Goal: Check status

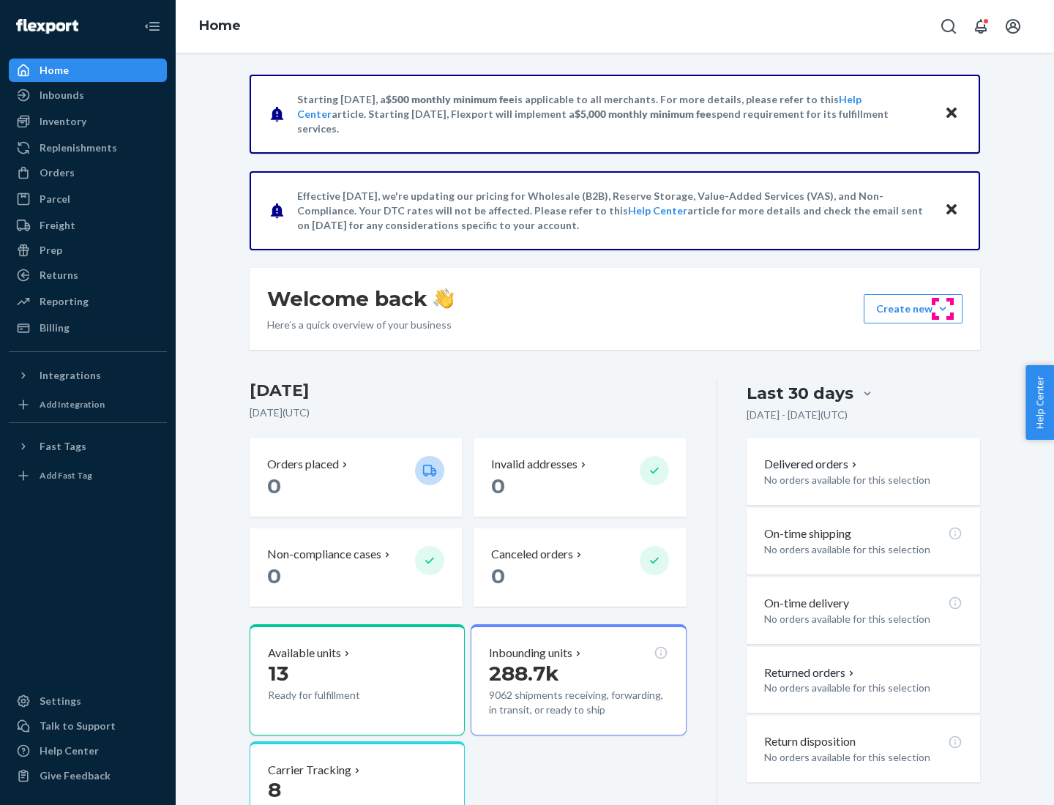
click at [943, 309] on button "Create new Create new inbound Create new order Create new product" at bounding box center [913, 308] width 99 height 29
click at [61, 95] on div "Inbounds" at bounding box center [62, 95] width 45 height 15
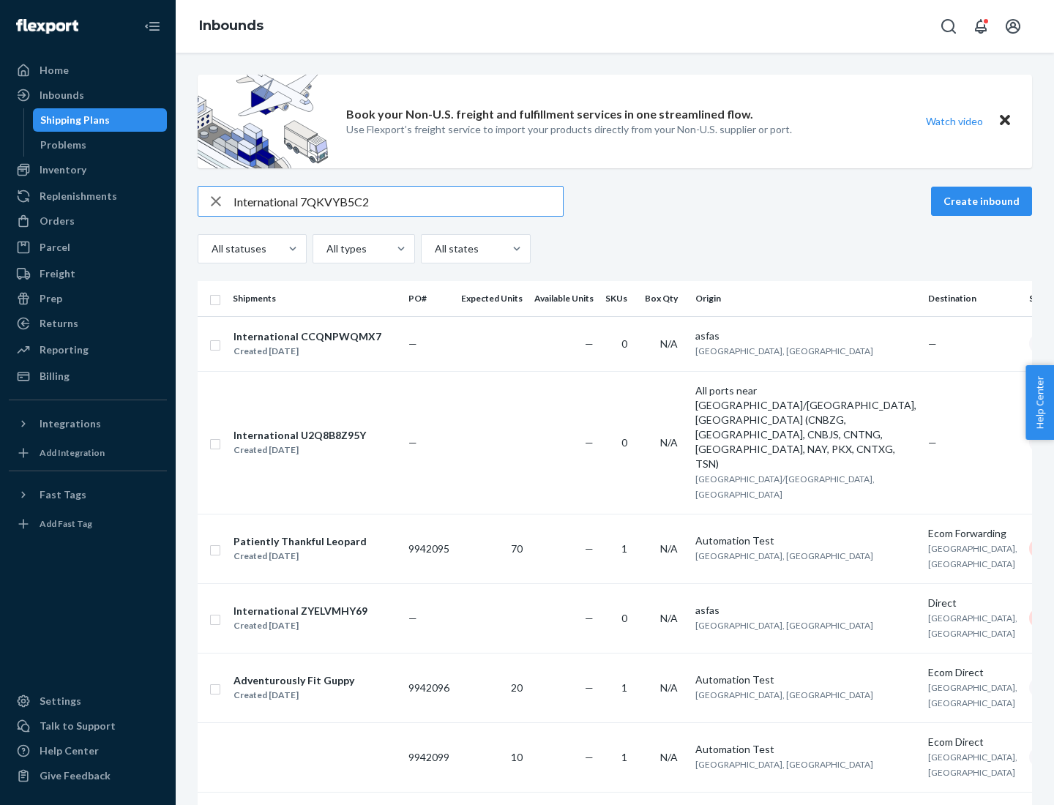
type input "International 7QKVYB5C29"
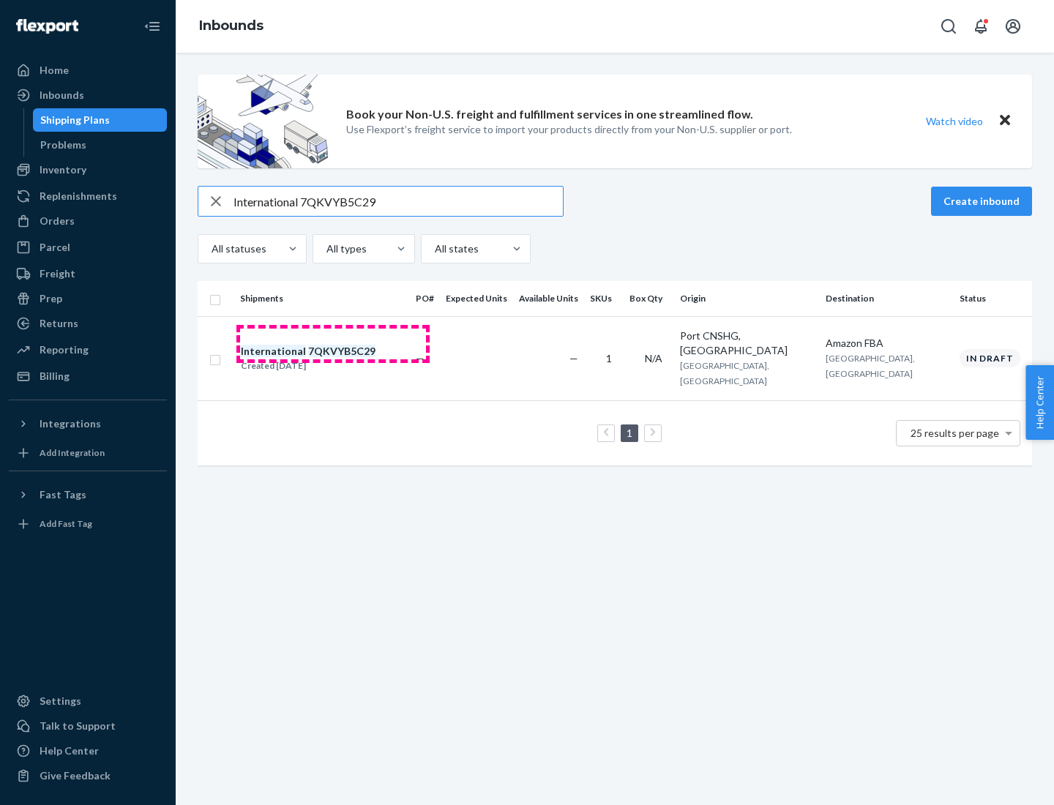
click at [333, 359] on div "Created [DATE]" at bounding box center [308, 366] width 135 height 15
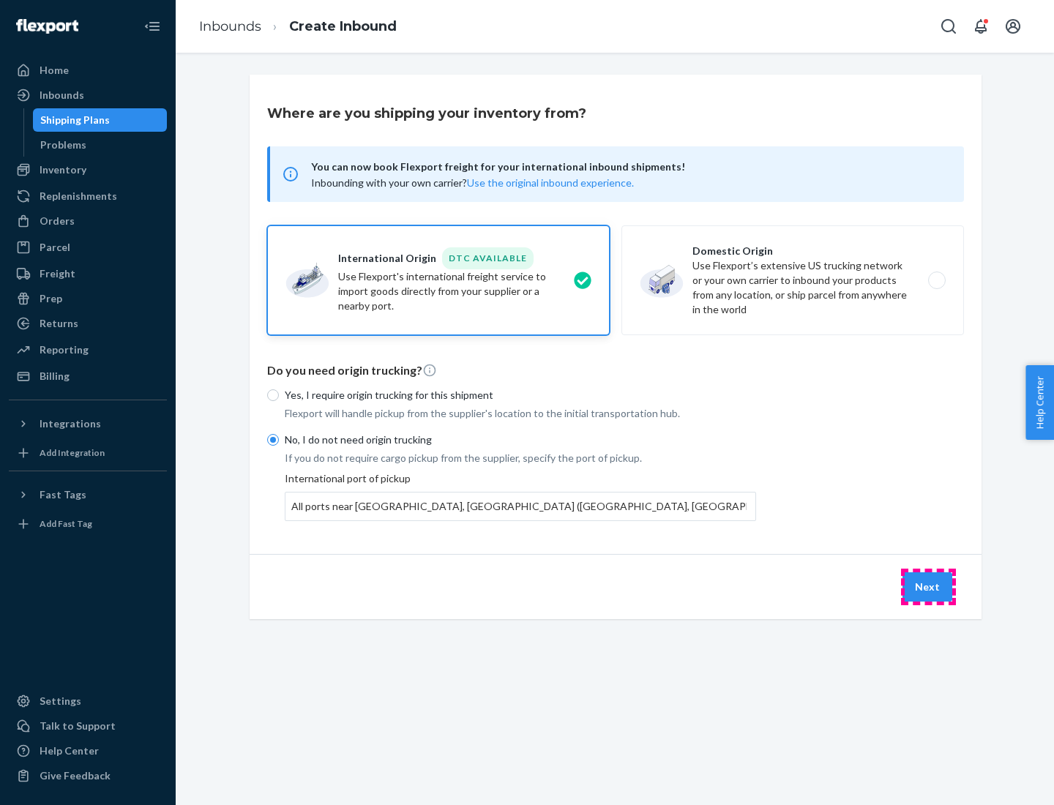
click at [928, 586] on button "Next" at bounding box center [928, 586] width 50 height 29
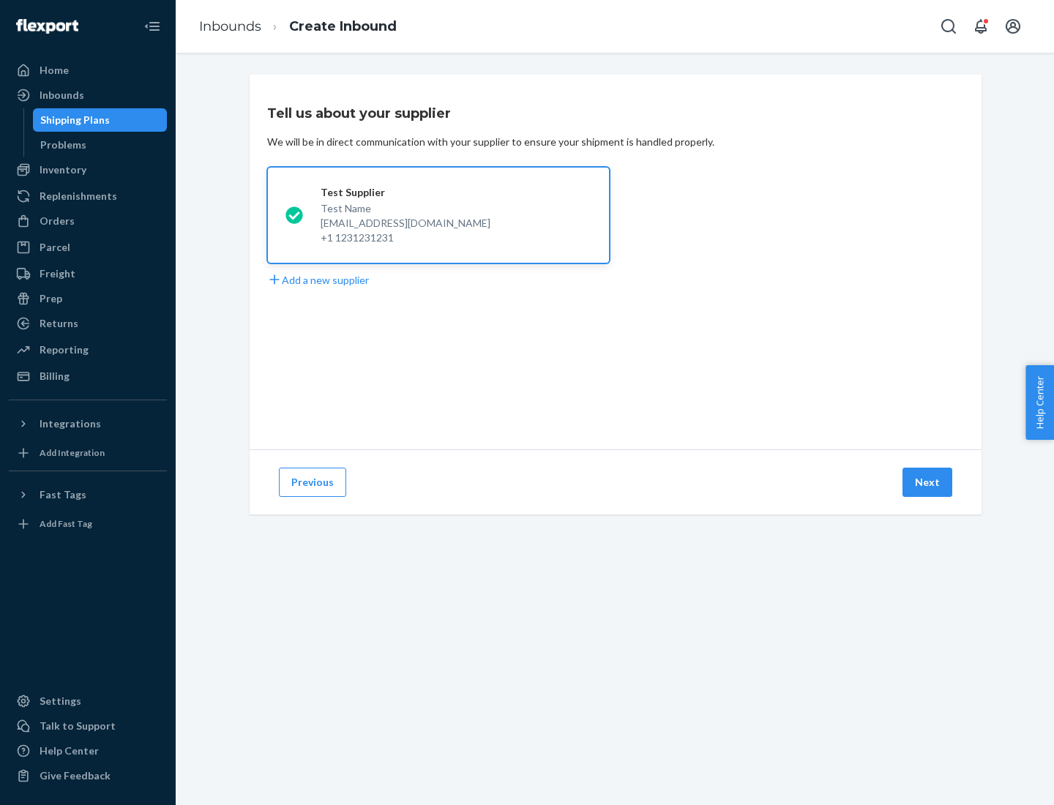
click at [928, 482] on button "Next" at bounding box center [928, 482] width 50 height 29
